Goal: Task Accomplishment & Management: Manage account settings

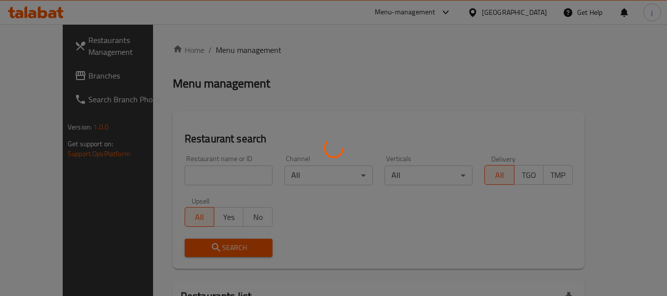
click at [31, 73] on div at bounding box center [333, 148] width 667 height 296
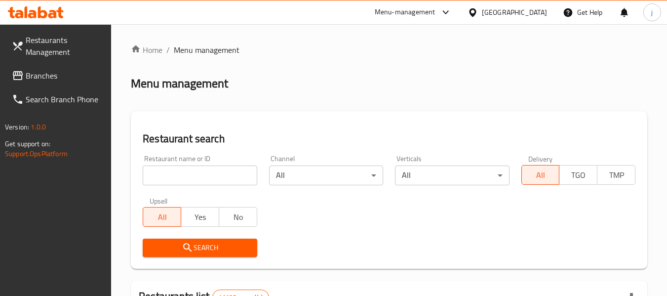
click at [31, 73] on span "Branches" at bounding box center [65, 76] width 78 height 12
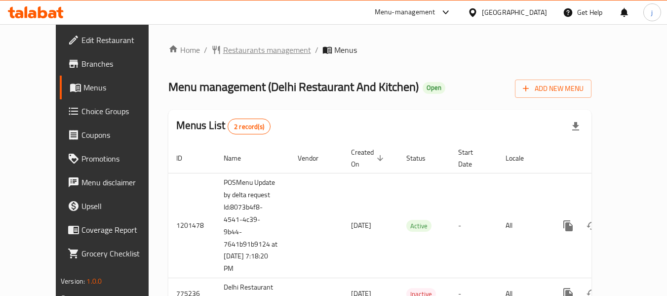
click at [229, 45] on span "Restaurants management" at bounding box center [267, 50] width 88 height 12
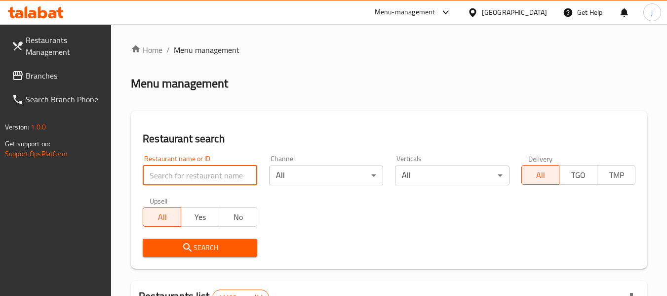
click at [171, 173] on input "search" at bounding box center [200, 175] width 114 height 20
paste input "652122"
type input "652122"
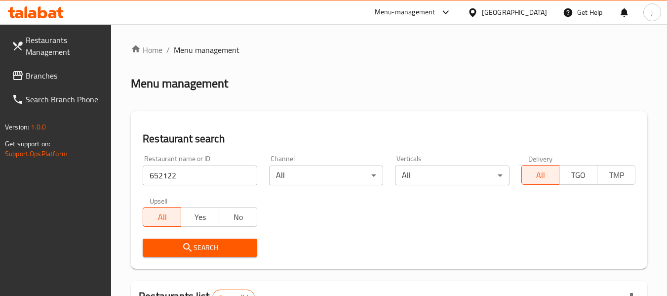
click at [55, 74] on span "Branches" at bounding box center [65, 76] width 78 height 12
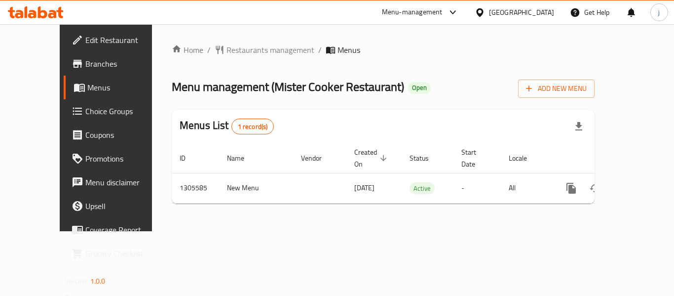
click at [443, 219] on div "Home / Restaurants management / Menus Menu management ( Mister Cooker Restauran…" at bounding box center [383, 127] width 462 height 207
click at [241, 53] on span "Restaurants management" at bounding box center [270, 50] width 88 height 12
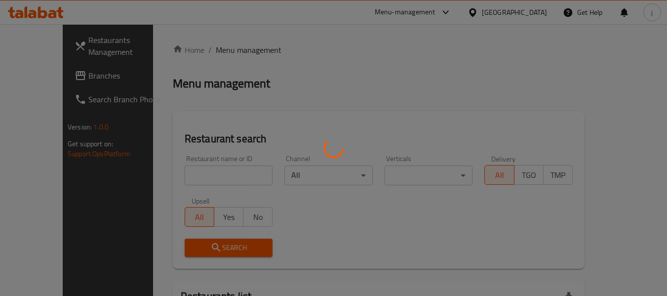
click at [61, 84] on div at bounding box center [333, 148] width 667 height 296
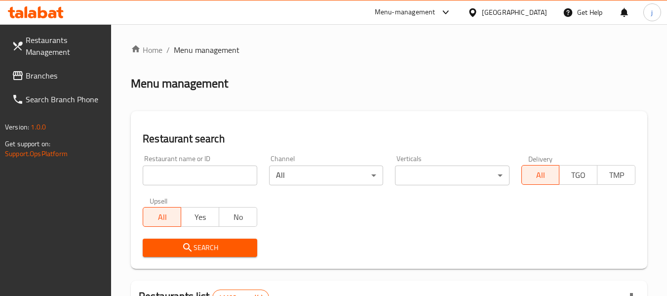
click at [56, 78] on span "Branches" at bounding box center [65, 76] width 78 height 12
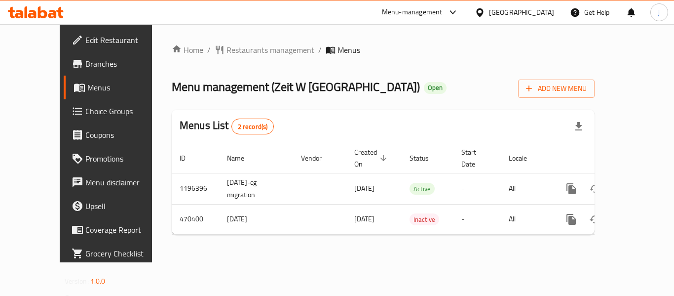
click at [520, 12] on div "[GEOGRAPHIC_DATA]" at bounding box center [521, 12] width 65 height 11
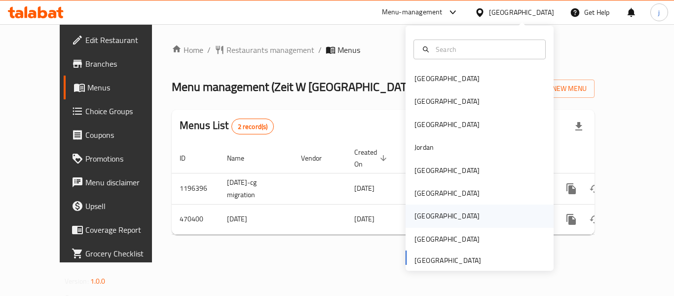
click at [414, 213] on div "Qatar" at bounding box center [446, 215] width 65 height 11
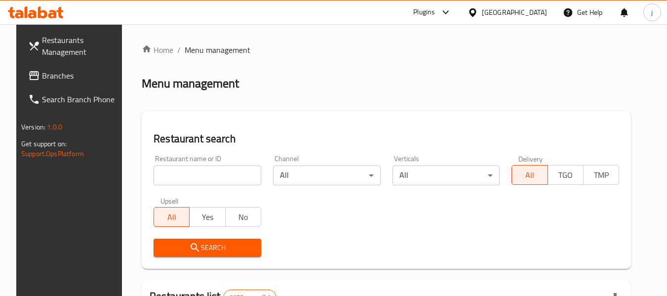
click at [36, 68] on link "Branches" at bounding box center [74, 76] width 108 height 24
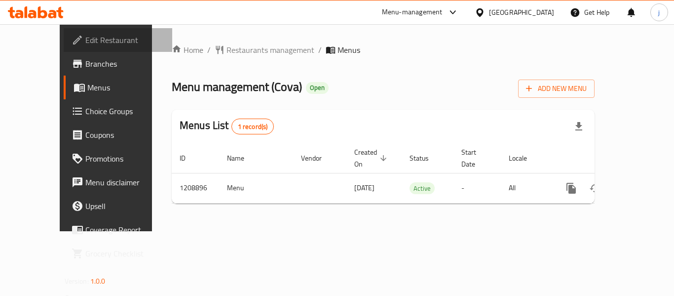
click at [85, 35] on span "Edit Restaurant" at bounding box center [124, 40] width 79 height 12
